Goal: Task Accomplishment & Management: Complete application form

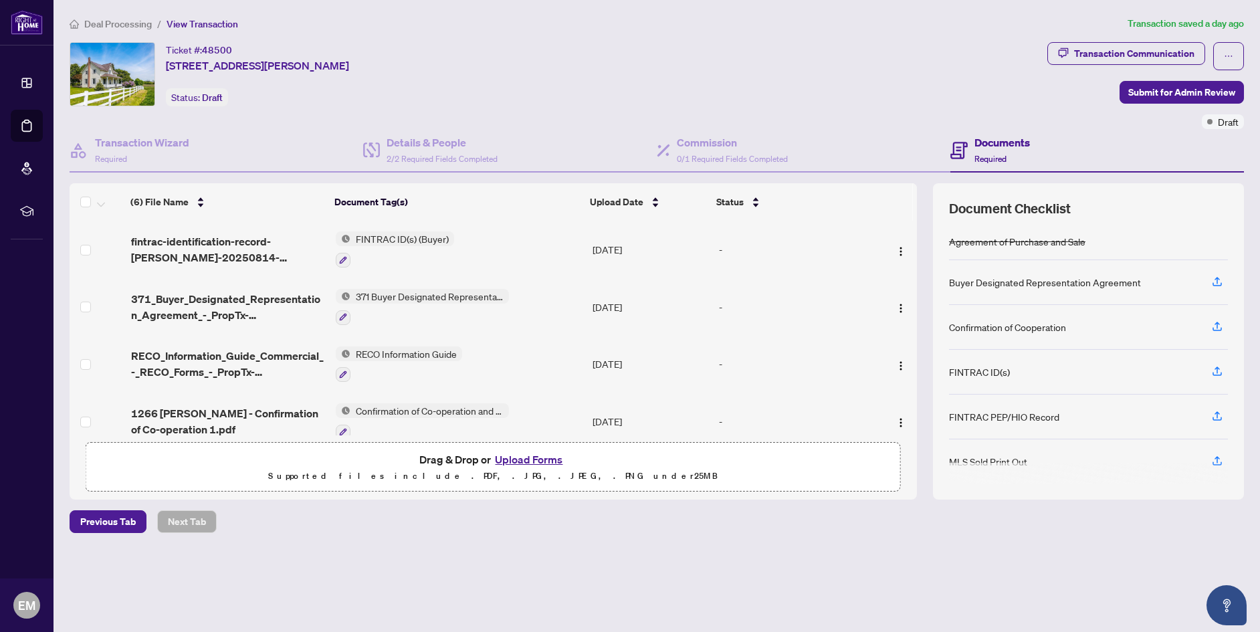
click at [534, 455] on button "Upload Forms" at bounding box center [529, 459] width 76 height 17
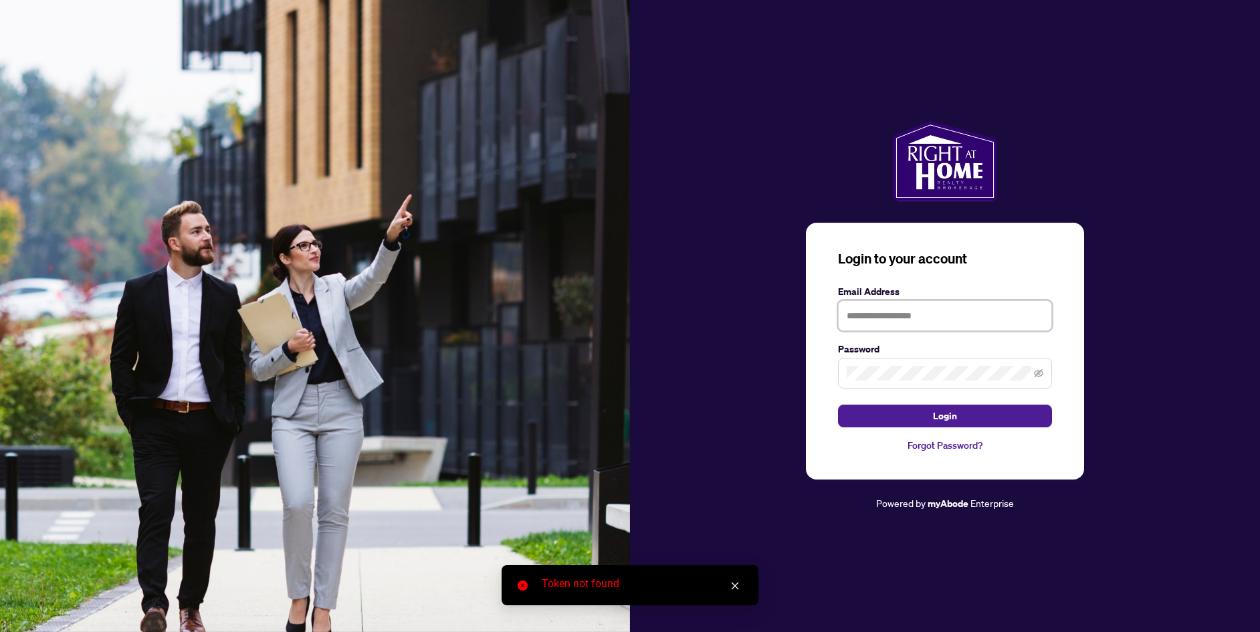
type input "**********"
click at [902, 418] on button "Login" at bounding box center [945, 416] width 214 height 23
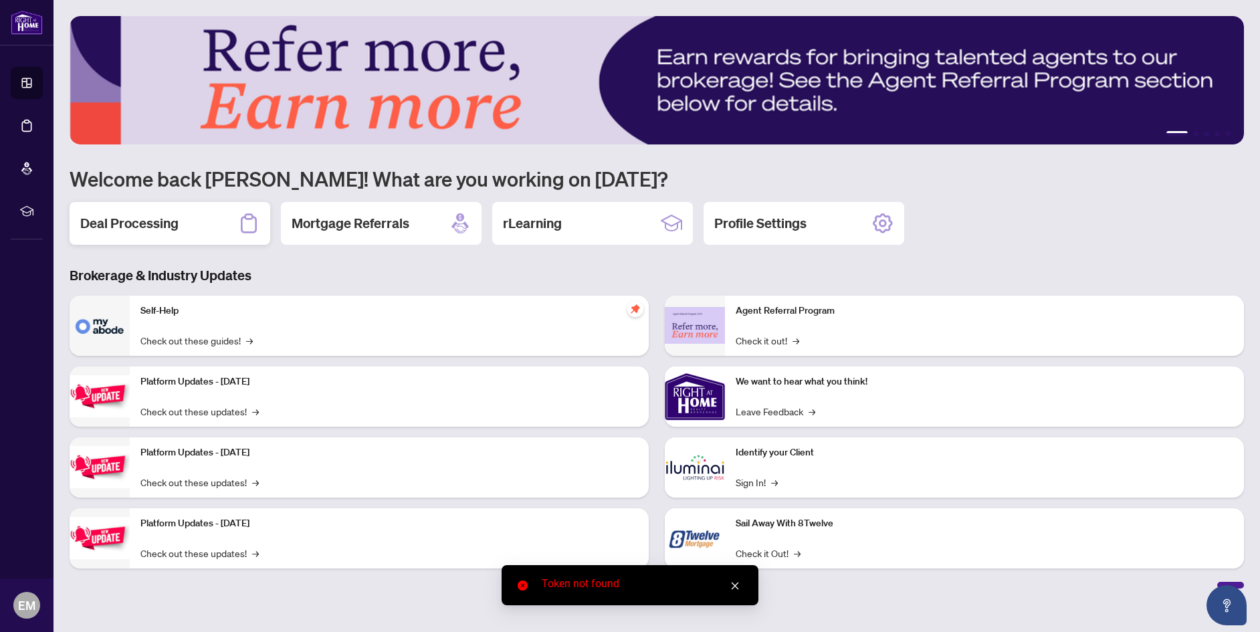
click at [147, 235] on div "Deal Processing" at bounding box center [170, 223] width 201 height 43
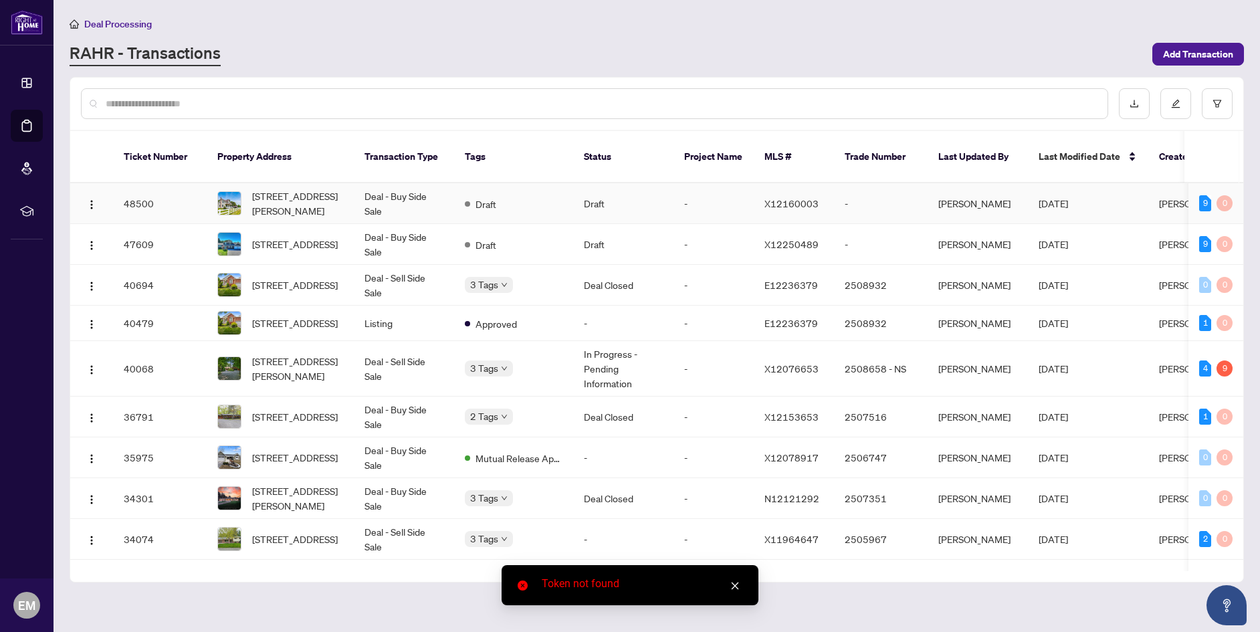
click at [288, 189] on span "[STREET_ADDRESS][PERSON_NAME]" at bounding box center [297, 203] width 91 height 29
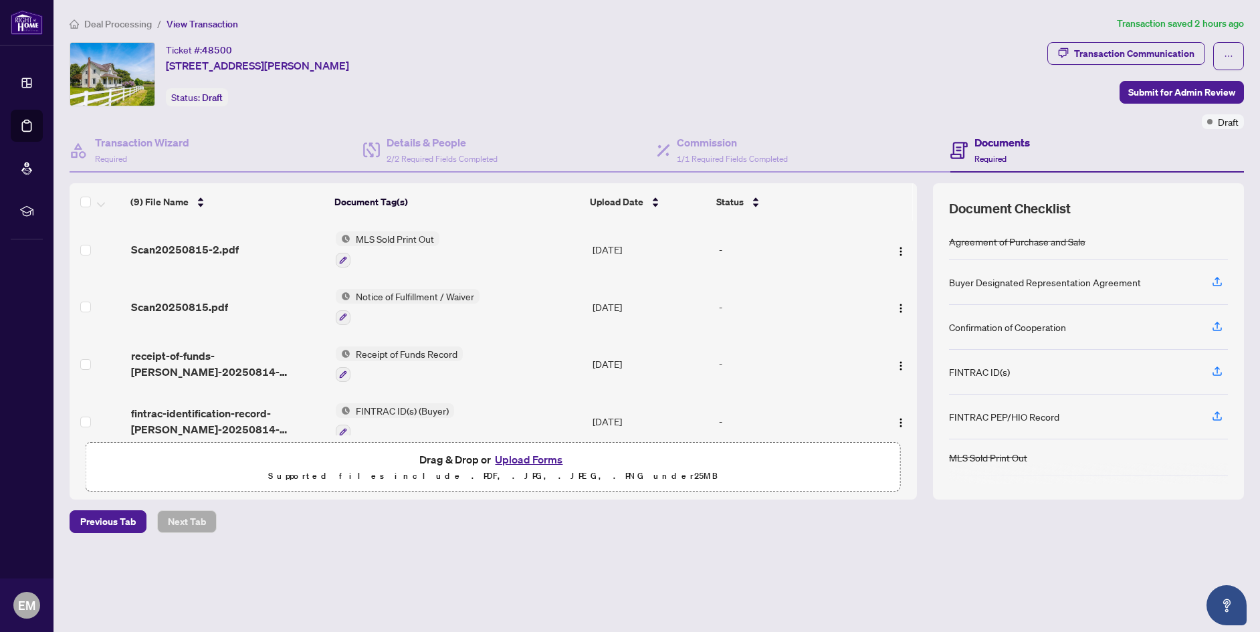
click at [532, 458] on button "Upload Forms" at bounding box center [529, 459] width 76 height 17
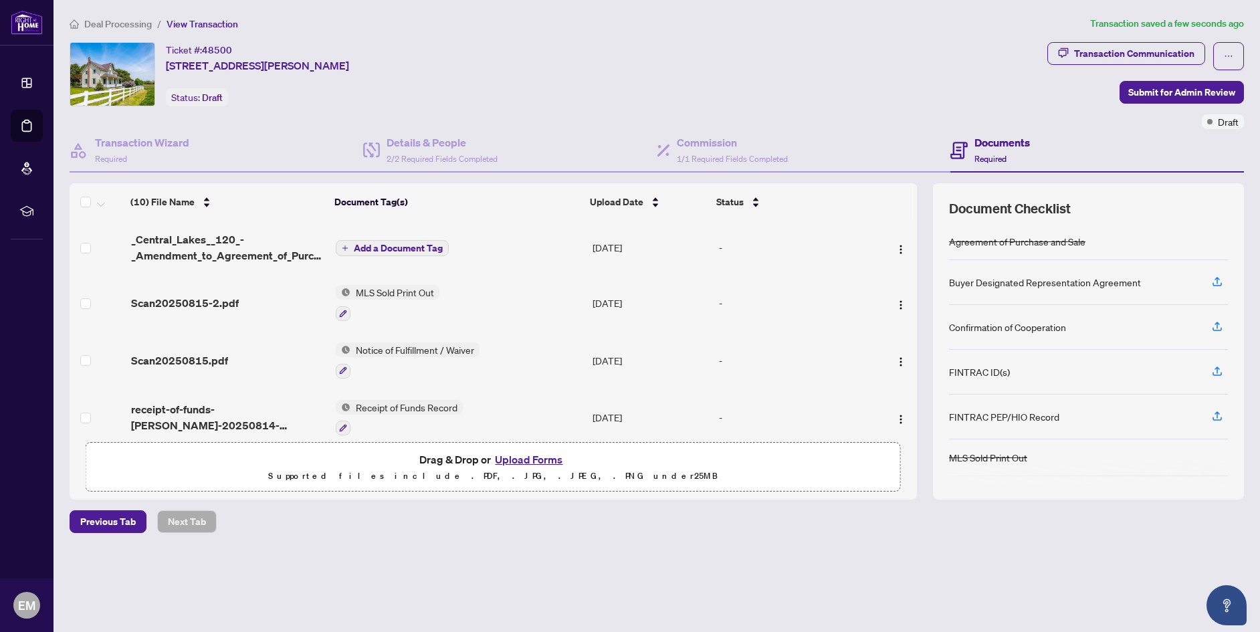
click at [372, 247] on span "Add a Document Tag" at bounding box center [398, 247] width 89 height 9
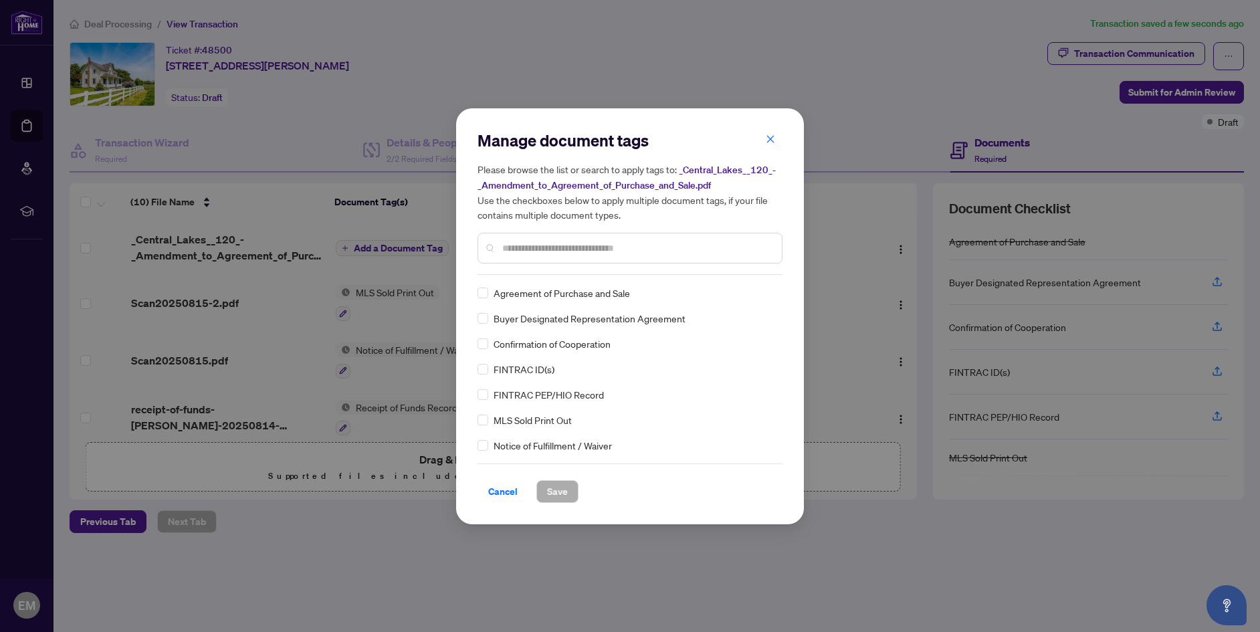
click at [502, 247] on div at bounding box center [630, 248] width 305 height 31
click at [509, 257] on div at bounding box center [630, 248] width 305 height 31
click at [512, 251] on input "text" at bounding box center [636, 248] width 269 height 15
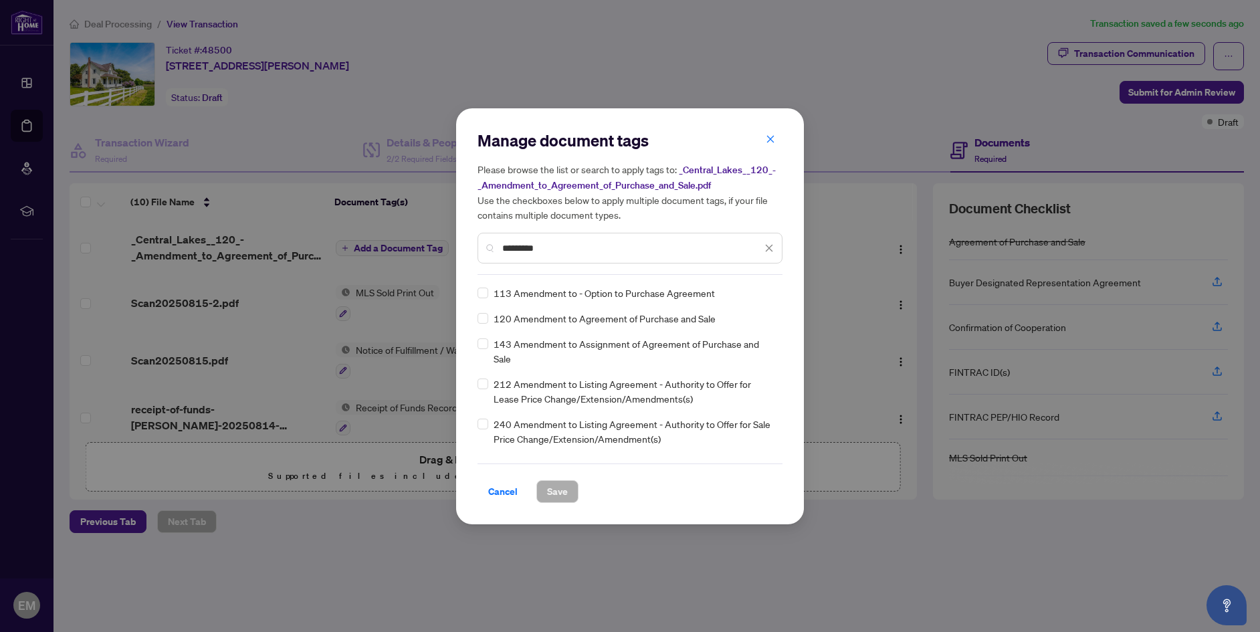
type input "*********"
click at [551, 496] on span "Save" at bounding box center [557, 491] width 21 height 21
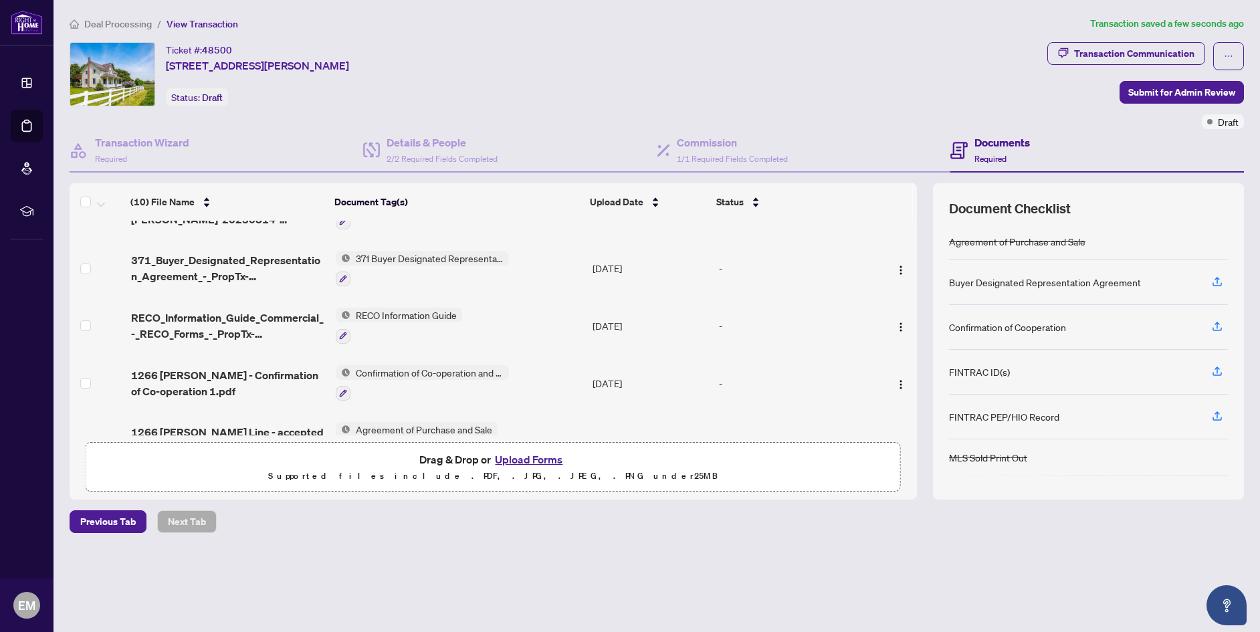
scroll to position [360, 0]
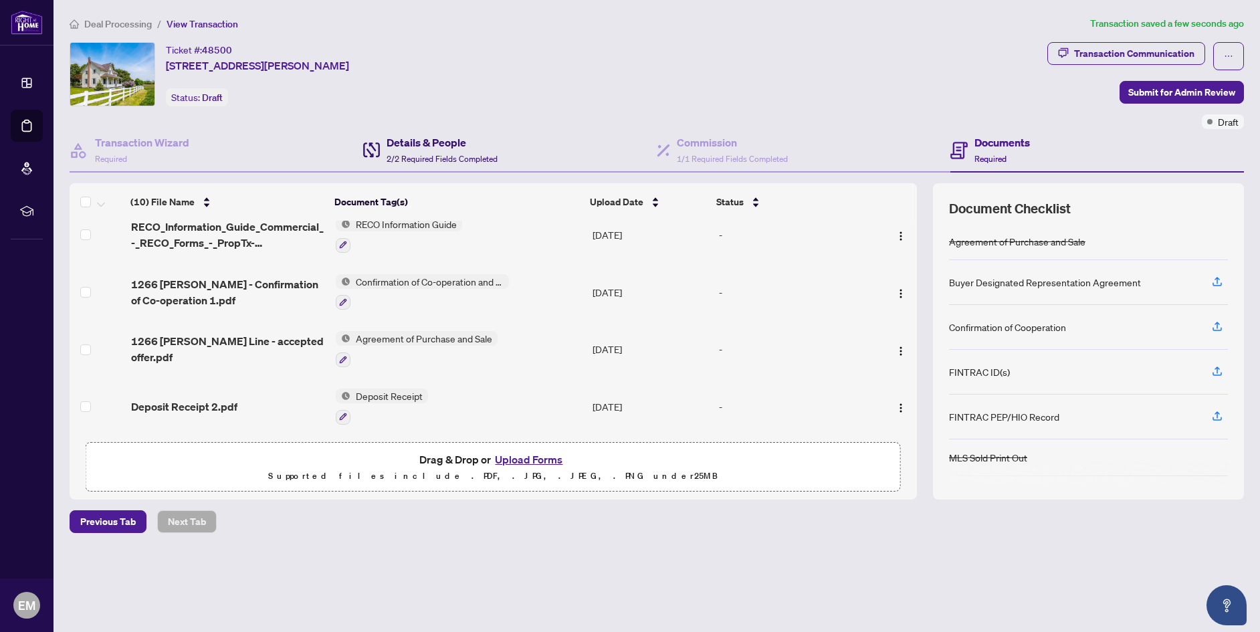
click at [402, 150] on div "Details & People 2/2 Required Fields Completed" at bounding box center [442, 149] width 111 height 31
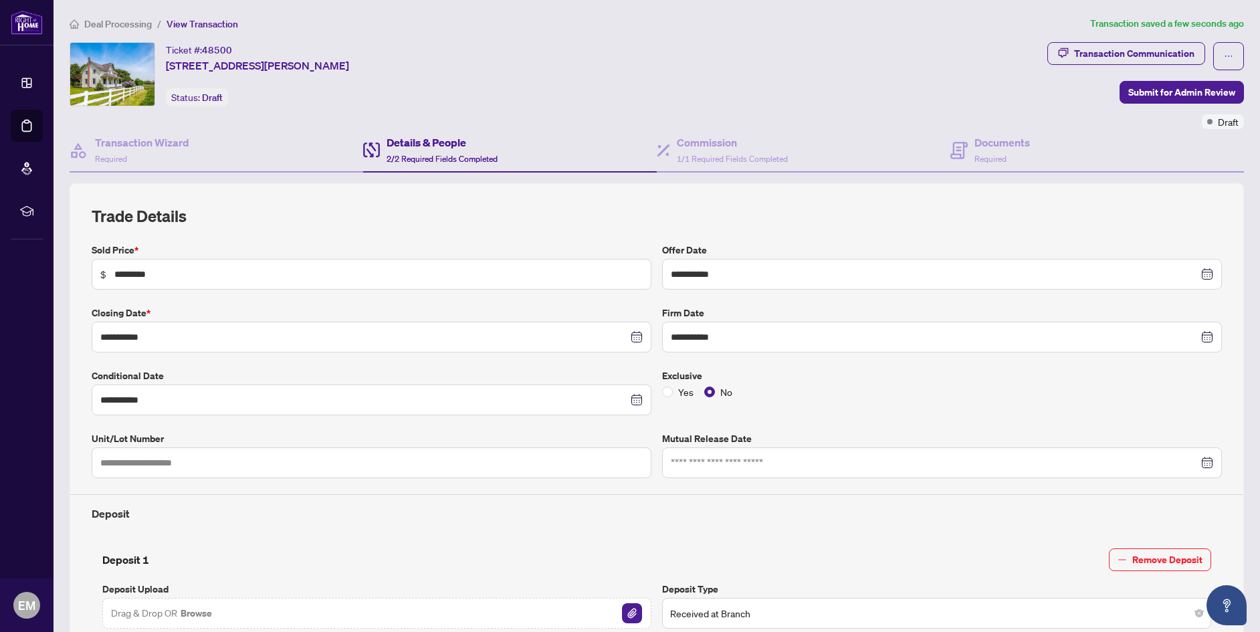
type input "**********"
click at [696, 148] on h4 "Commission" at bounding box center [732, 142] width 111 height 16
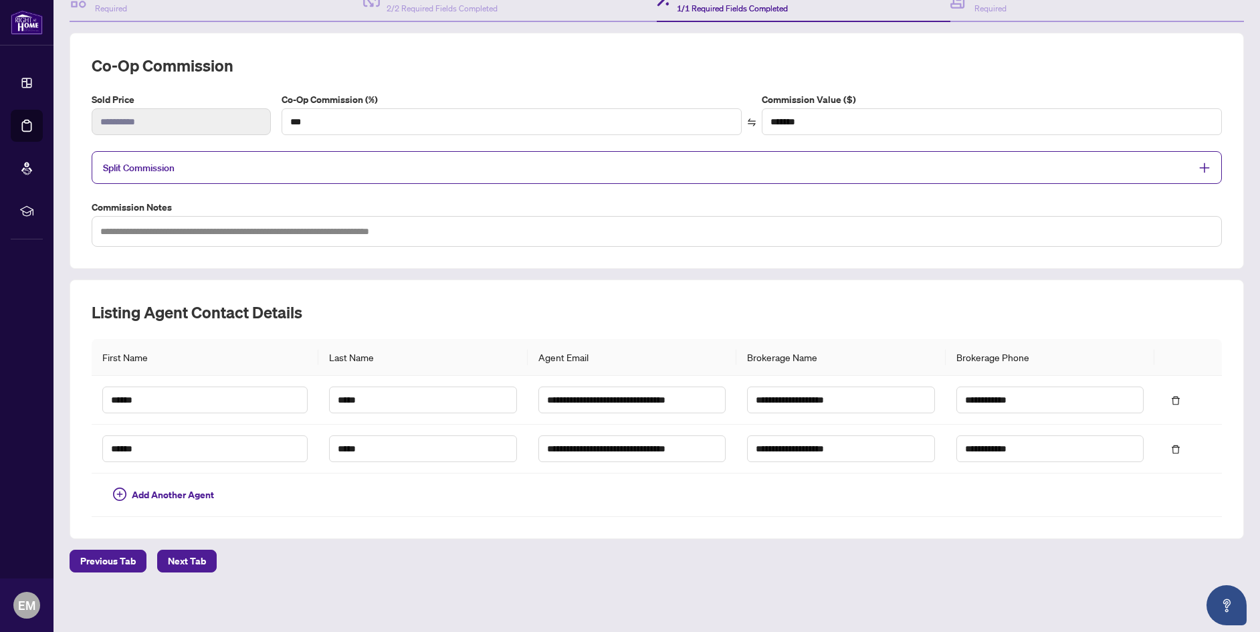
scroll to position [152, 0]
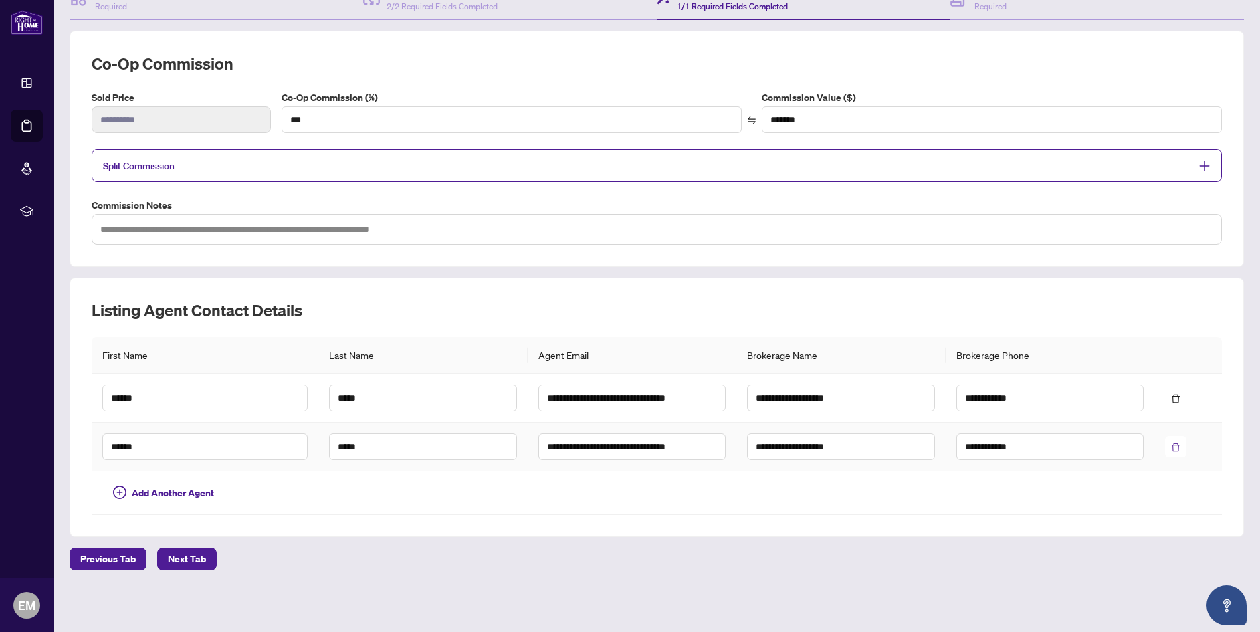
click at [1172, 446] on icon "delete" at bounding box center [1176, 447] width 8 height 9
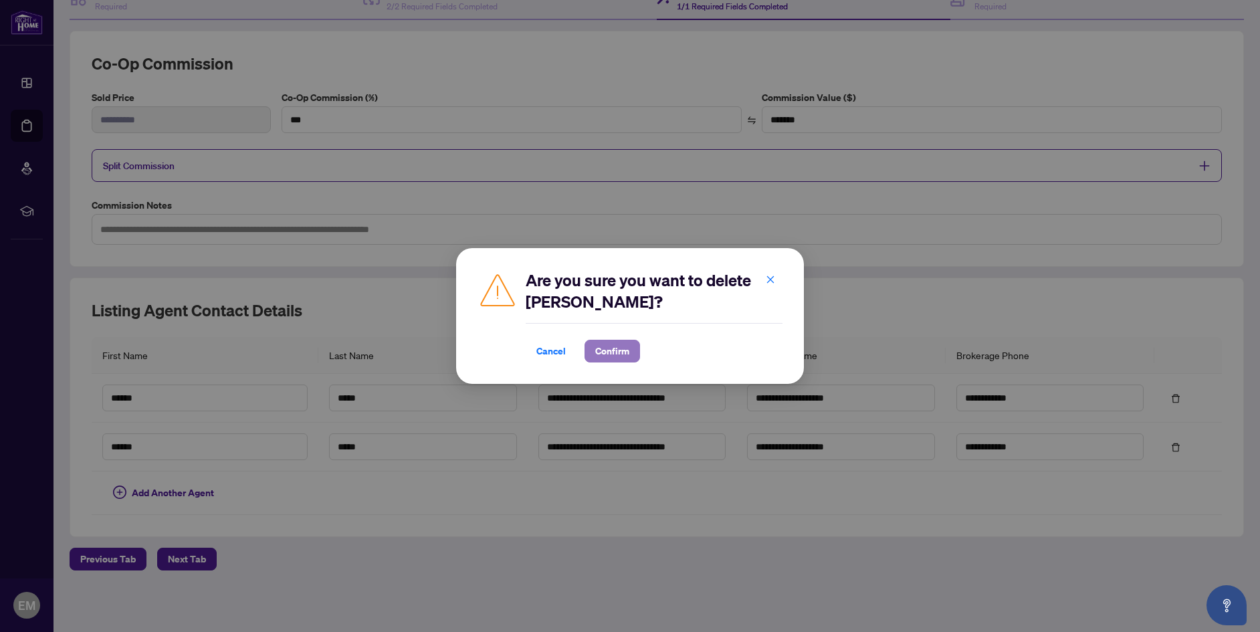
click at [611, 352] on span "Confirm" at bounding box center [612, 350] width 34 height 21
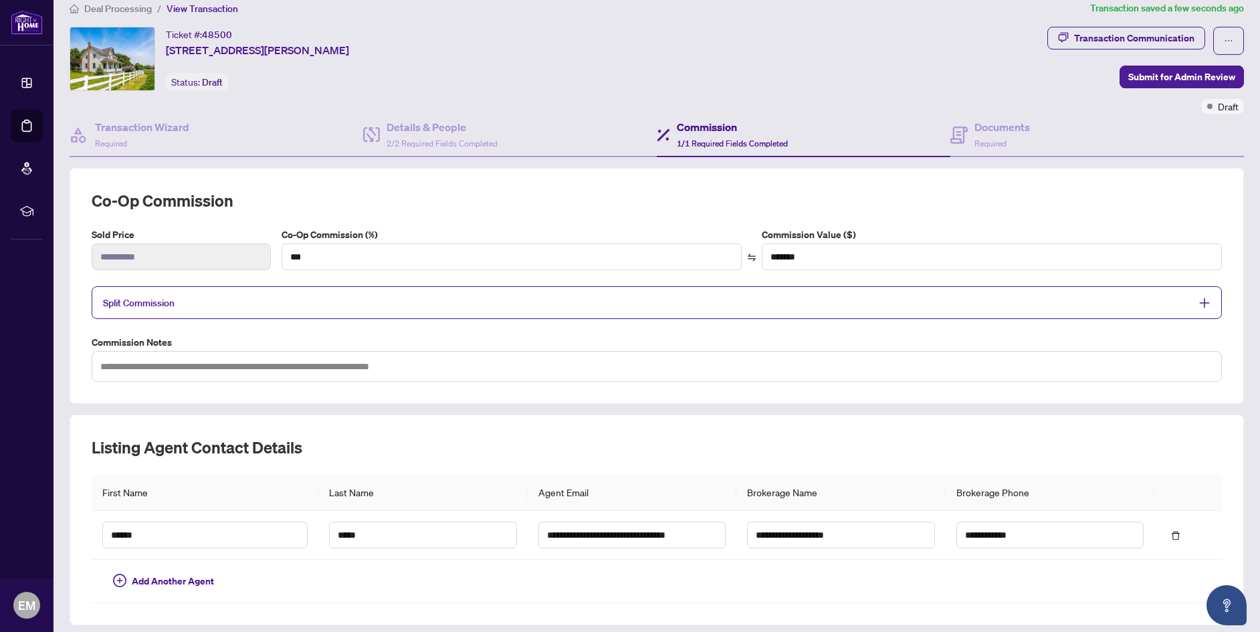
scroll to position [0, 0]
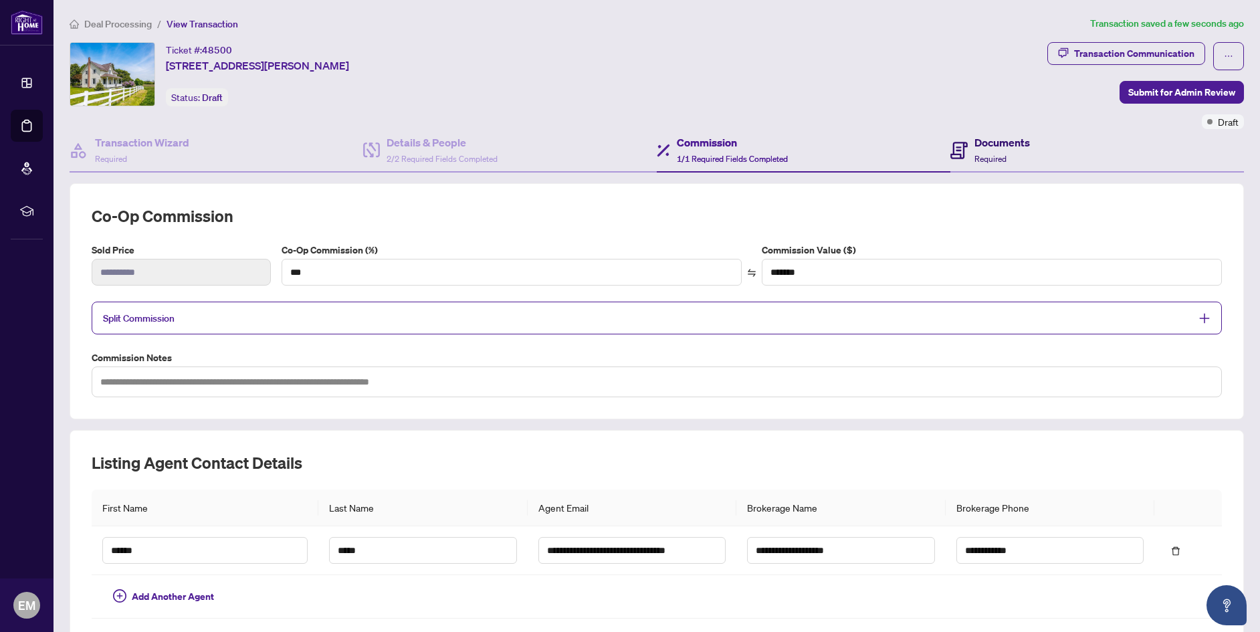
click at [978, 154] on span "Required" at bounding box center [990, 159] width 32 height 10
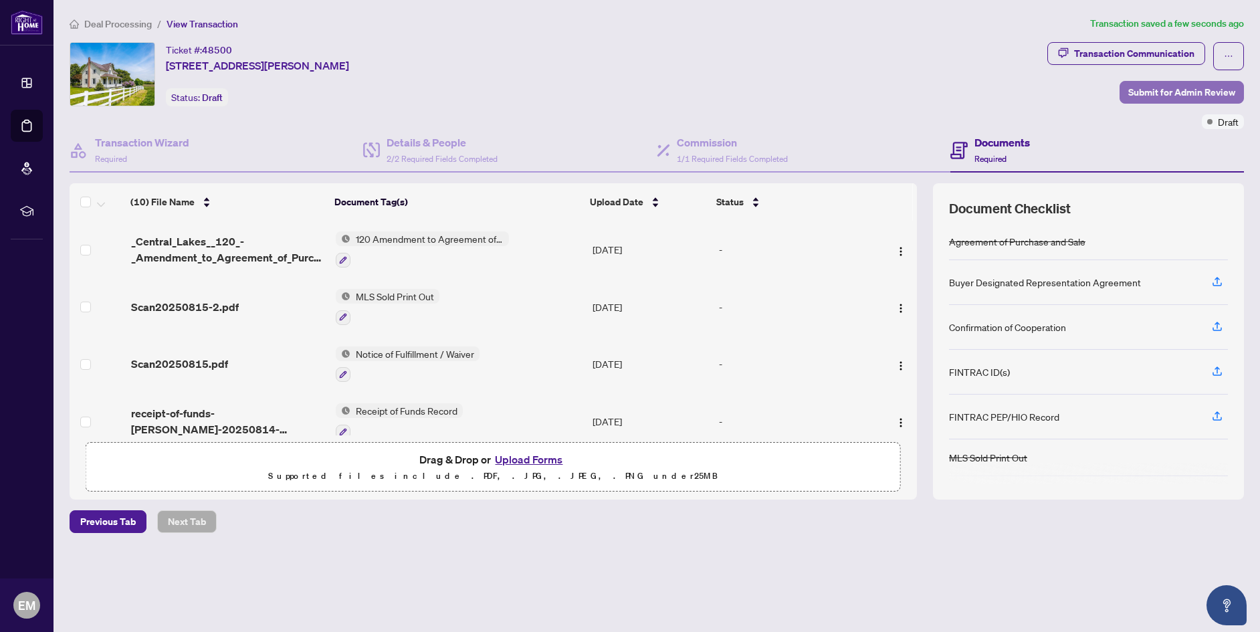
click at [1185, 89] on span "Submit for Admin Review" at bounding box center [1181, 92] width 107 height 21
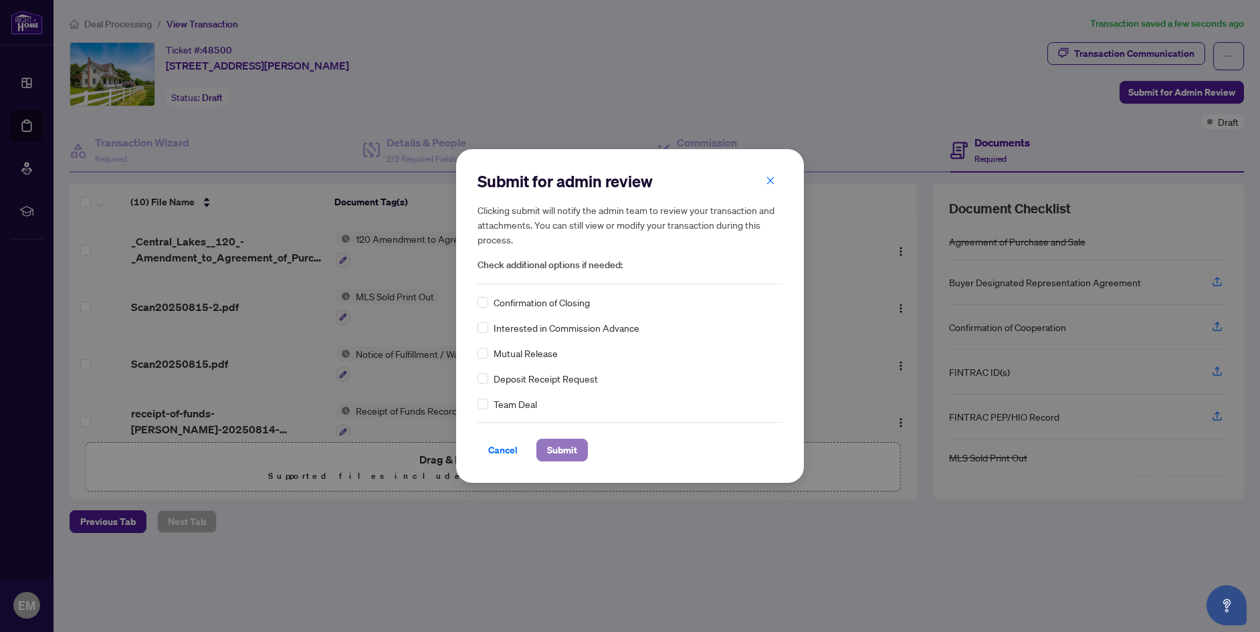
click at [570, 451] on span "Submit" at bounding box center [562, 449] width 30 height 21
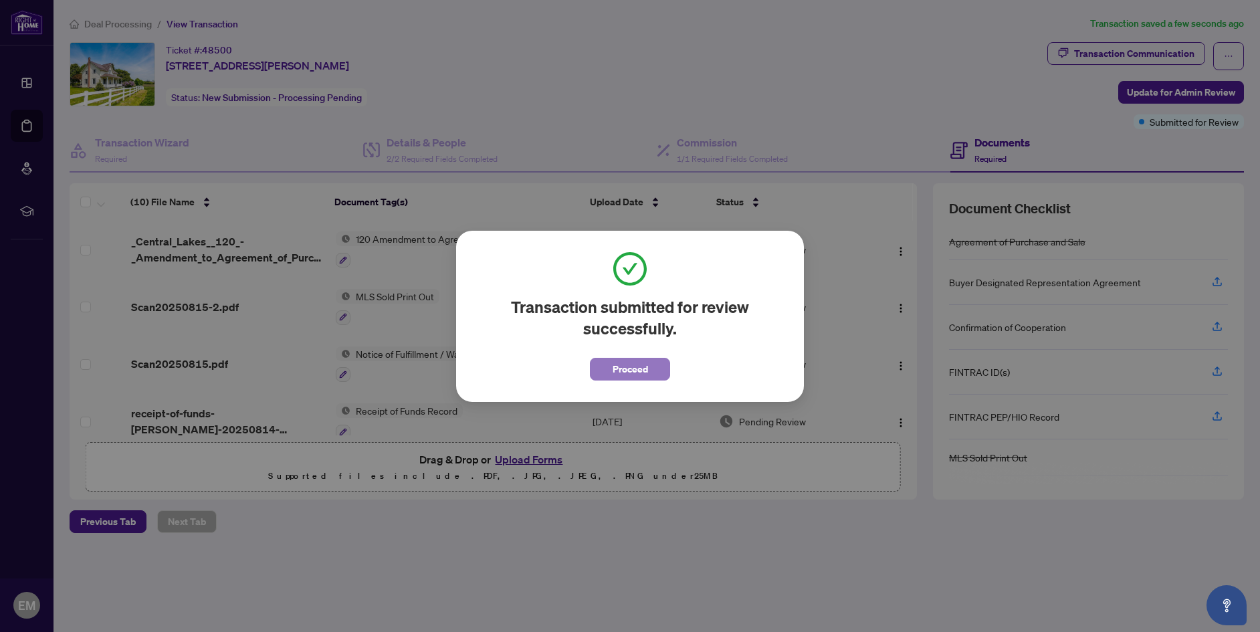
click at [616, 370] on span "Proceed" at bounding box center [630, 368] width 35 height 21
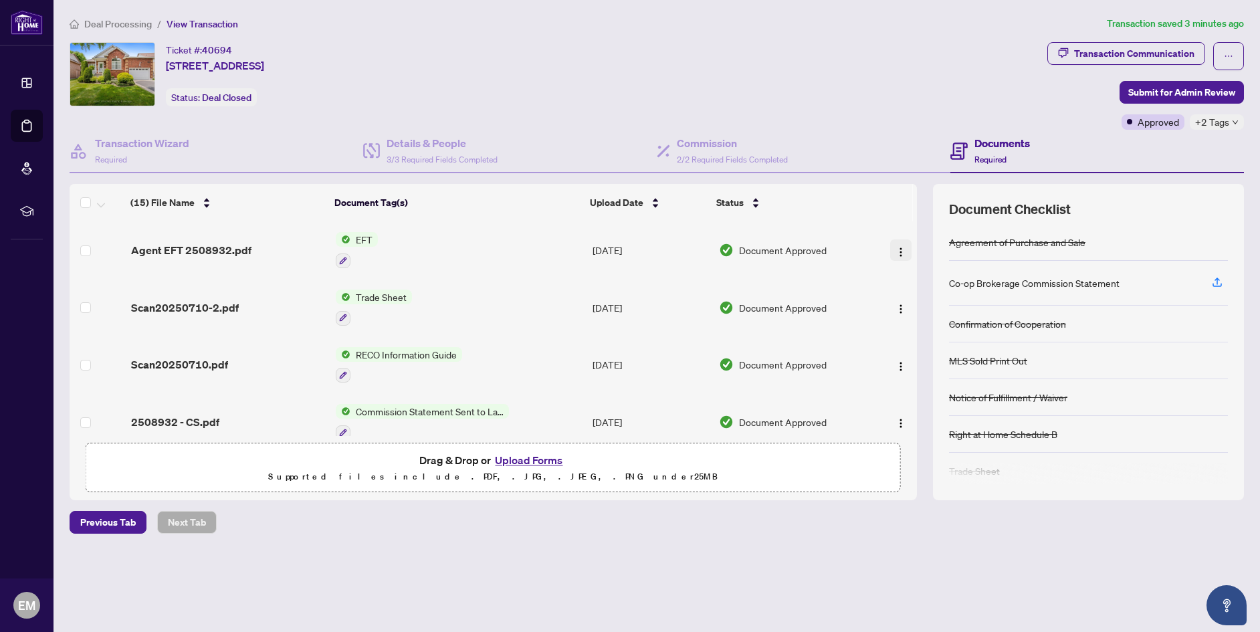
click at [896, 251] on img "button" at bounding box center [900, 252] width 11 height 11
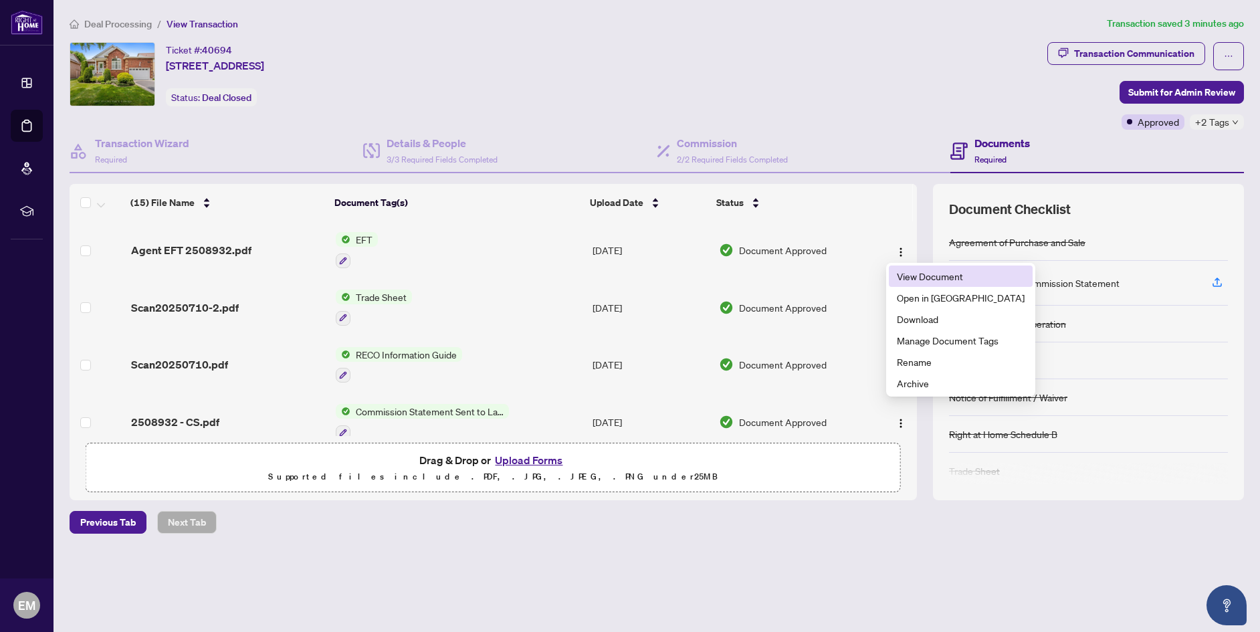
click at [903, 277] on span "View Document" at bounding box center [961, 276] width 128 height 15
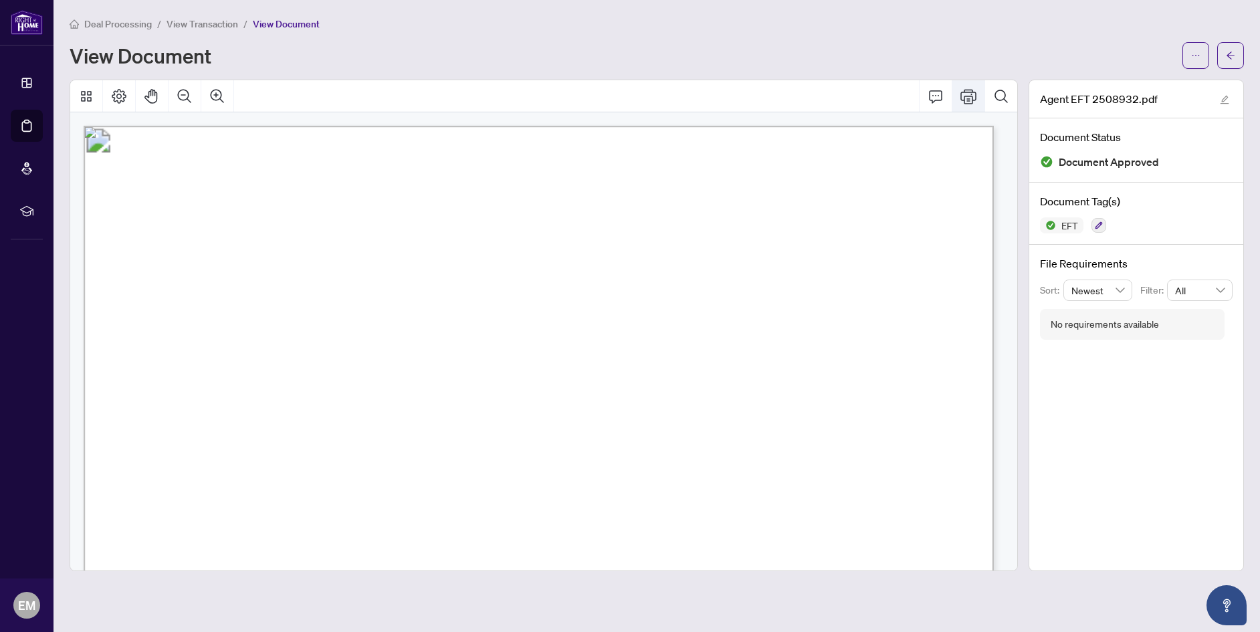
click at [972, 95] on icon "Print" at bounding box center [968, 96] width 16 height 15
